Goal: Complete application form

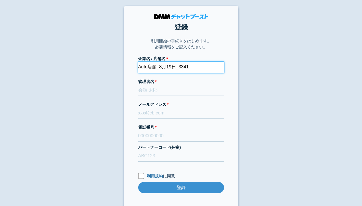
type input "Auto店舗_8月19日_3341"
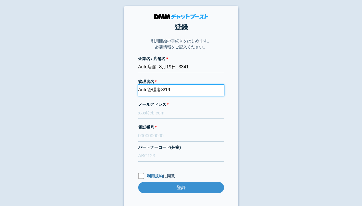
type input "Auto管理者8/19"
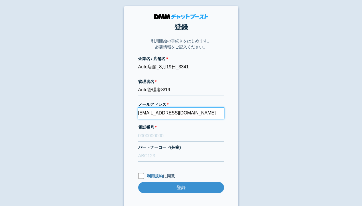
type input "[EMAIL_ADDRESS][DOMAIN_NAME]"
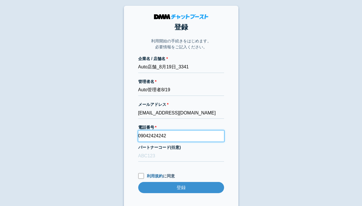
type input "09042424242"
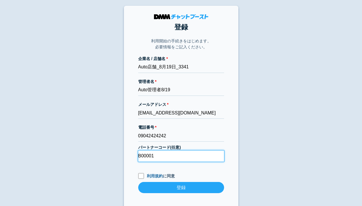
type input "B00001"
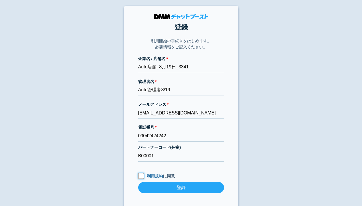
click at [141, 176] on input "利用規約 に同意" at bounding box center [141, 176] width 6 height 6
checkbox input "true"
click at [181, 187] on input "登録" at bounding box center [181, 187] width 86 height 11
